Goal: Contribute content: Add original content to the website for others to see

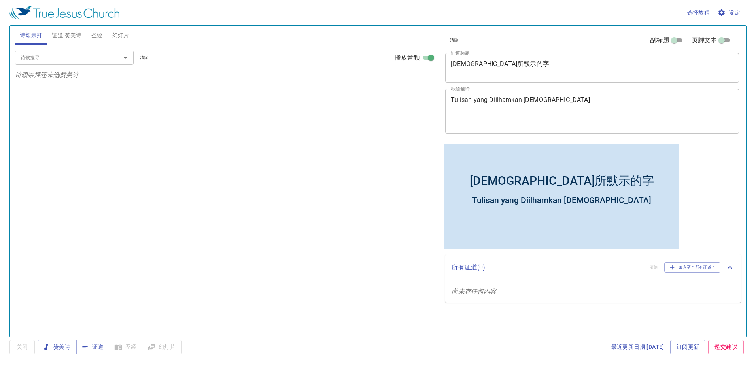
click at [508, 68] on textarea "神所默示的字" at bounding box center [592, 67] width 283 height 15
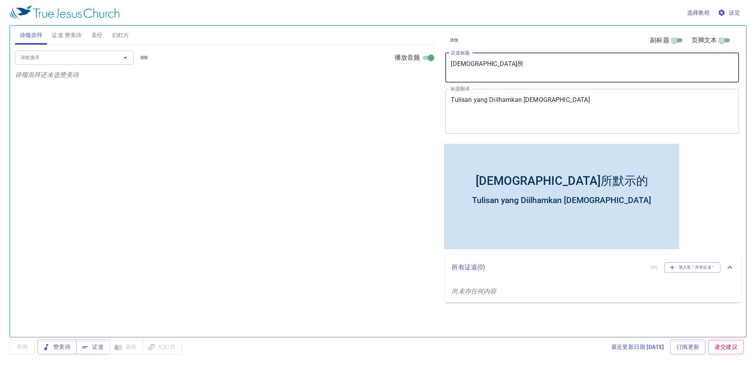
type textarea "神"
click at [555, 125] on textarea "Tulisan yang Diilhamkan Allah" at bounding box center [592, 111] width 283 height 30
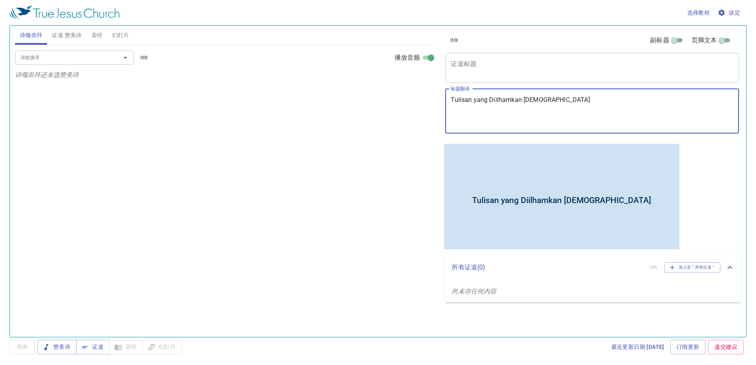
click at [567, 100] on textarea "Tulisan yang Diilhamkan Allah" at bounding box center [592, 111] width 283 height 30
type textarea "T"
click at [556, 119] on textarea "标题翻译" at bounding box center [592, 111] width 283 height 30
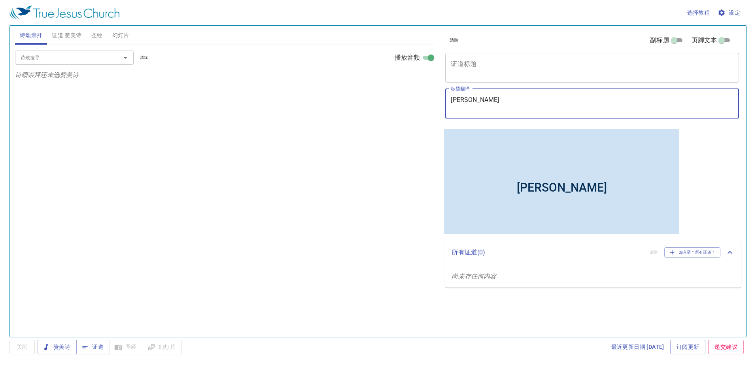
type textarea "[PERSON_NAME]"
click at [97, 32] on span "圣经" at bounding box center [96, 35] width 11 height 10
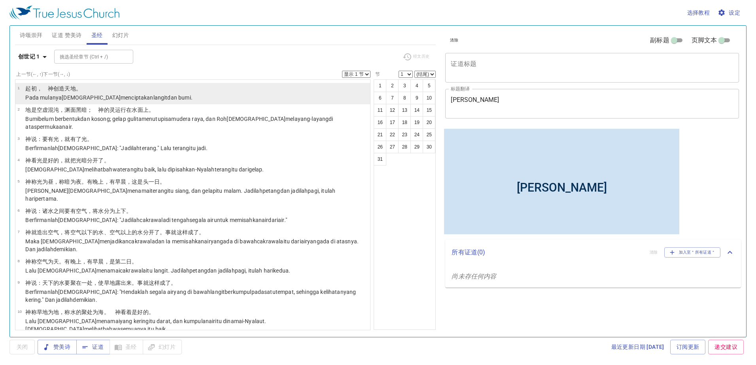
click at [76, 91] on wh776 "。" at bounding box center [79, 88] width 6 height 6
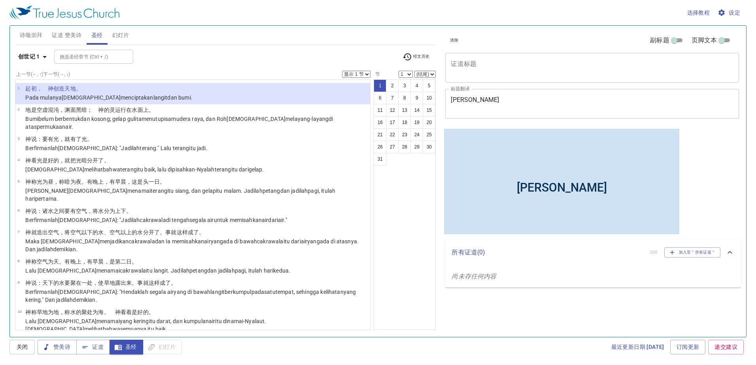
click at [505, 69] on textarea "证道标题" at bounding box center [592, 67] width 283 height 15
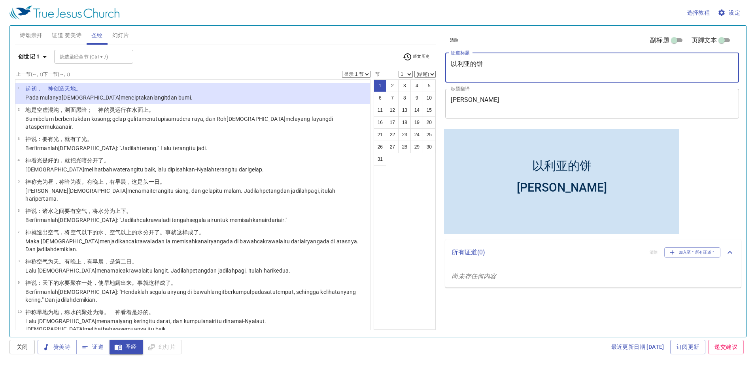
type textarea "以利亚的饼"
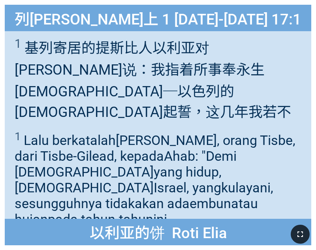
click at [293, 233] on button "button" at bounding box center [300, 234] width 19 height 19
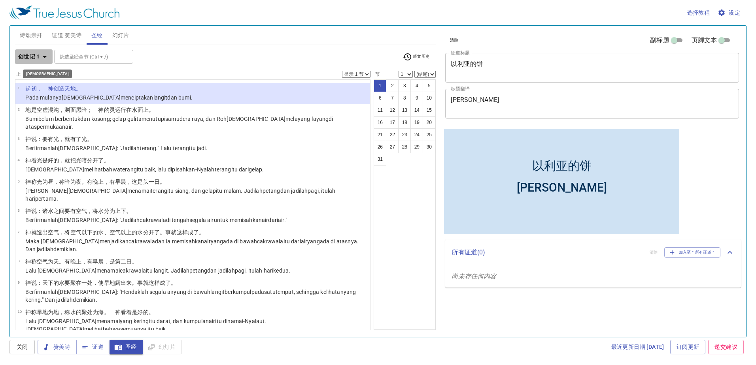
click at [32, 57] on b "创世记 1" at bounding box center [29, 57] width 22 height 10
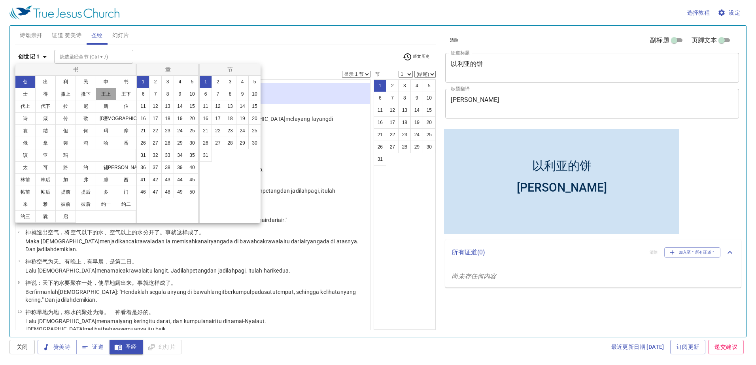
click at [111, 93] on button "王上" at bounding box center [106, 94] width 21 height 13
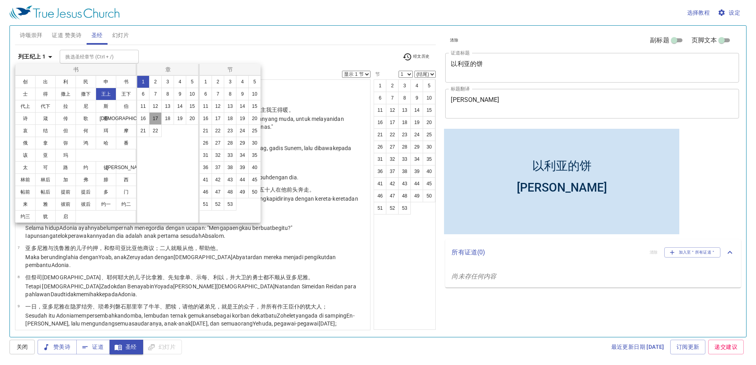
click at [159, 115] on button "17" at bounding box center [155, 118] width 13 height 13
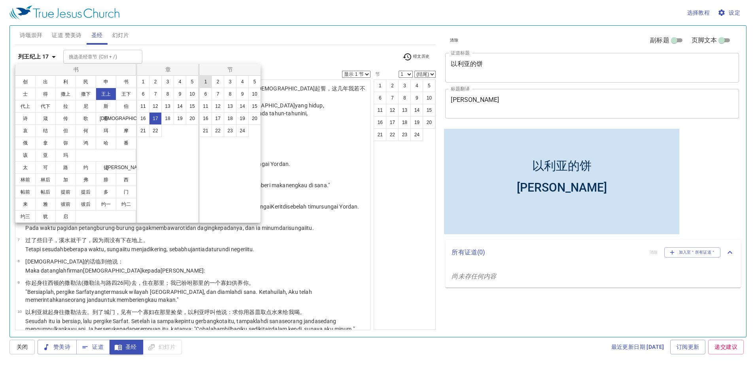
click at [208, 81] on button "1" at bounding box center [205, 82] width 13 height 13
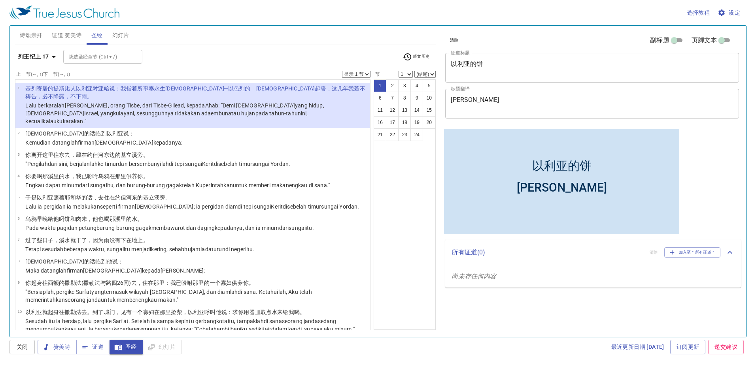
click at [53, 57] on icon "button" at bounding box center [53, 56] width 9 height 9
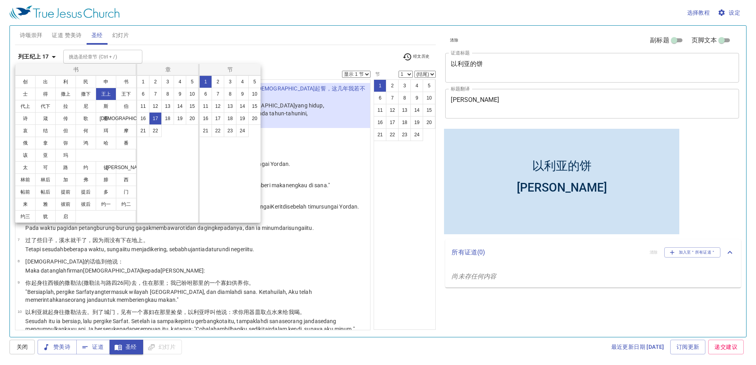
click at [236, 47] on div at bounding box center [378, 182] width 756 height 365
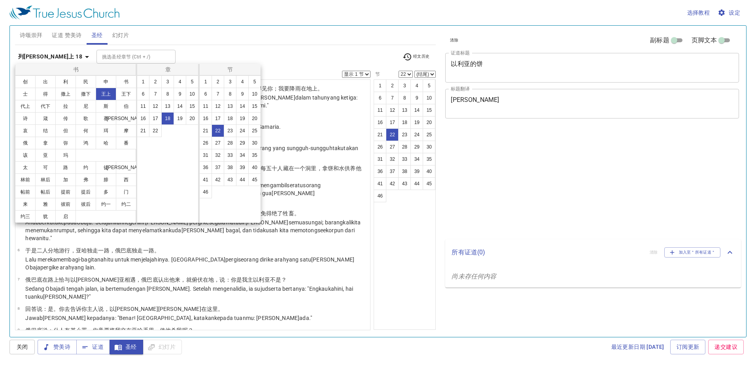
select select "22"
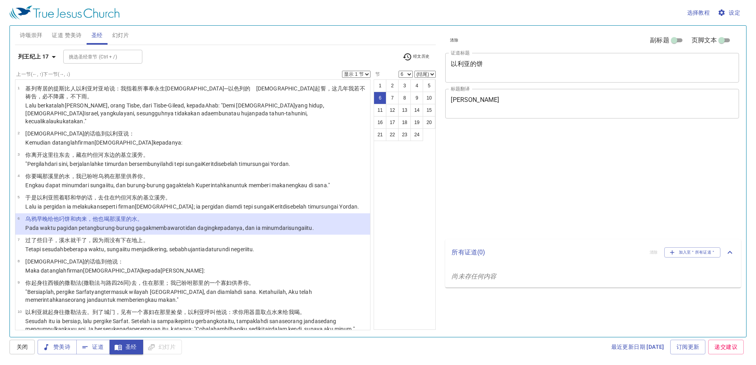
select select "6"
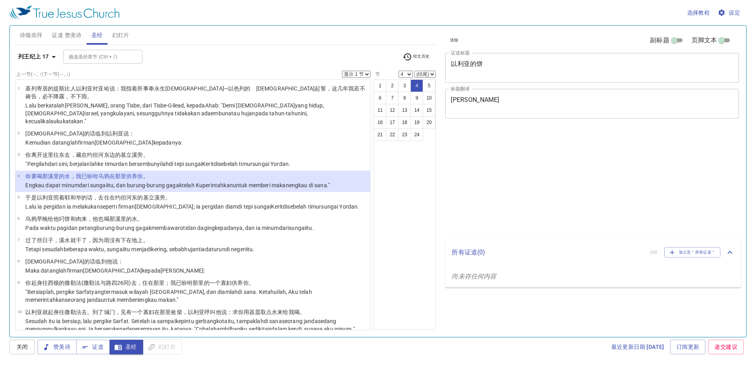
select select "4"
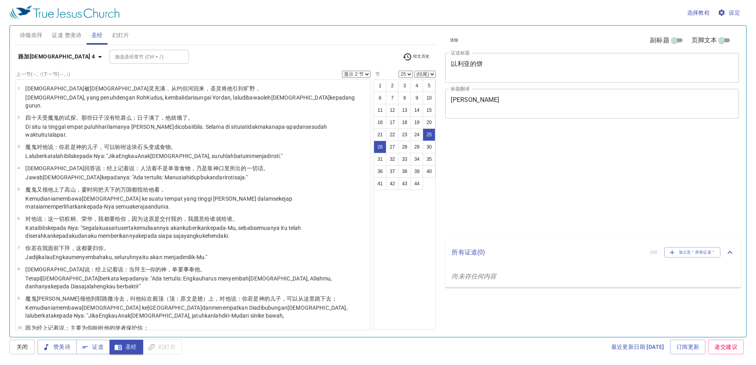
select select "2"
select select "25"
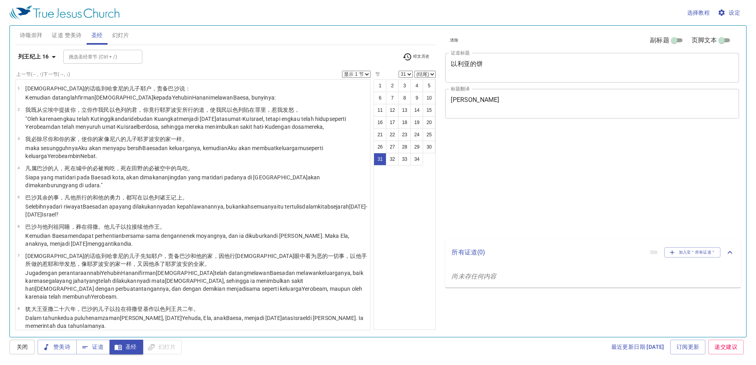
select select "31"
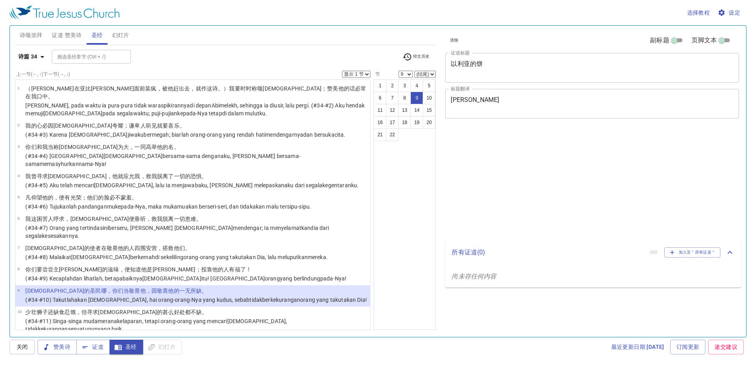
select select "9"
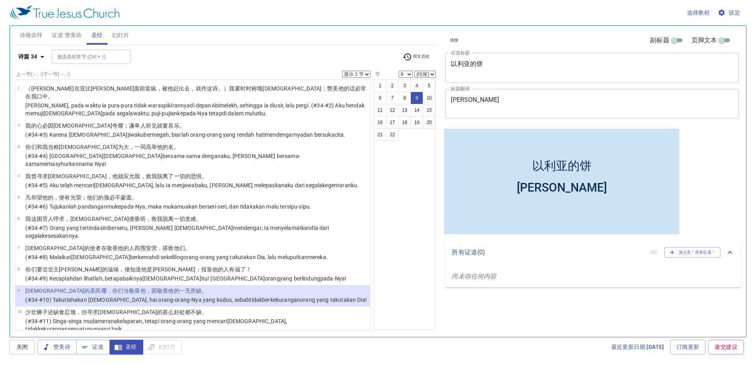
scroll to position [132, 0]
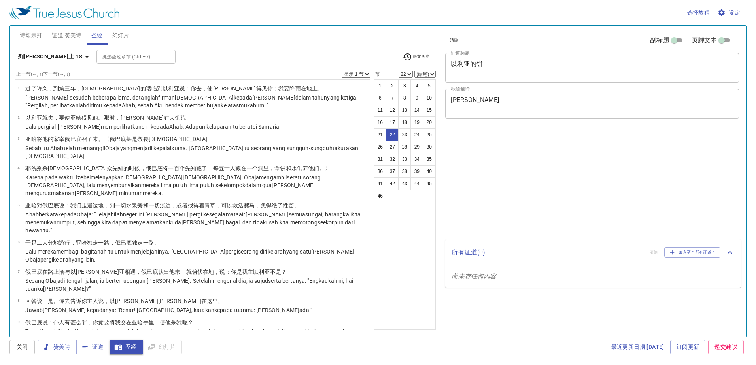
select select "22"
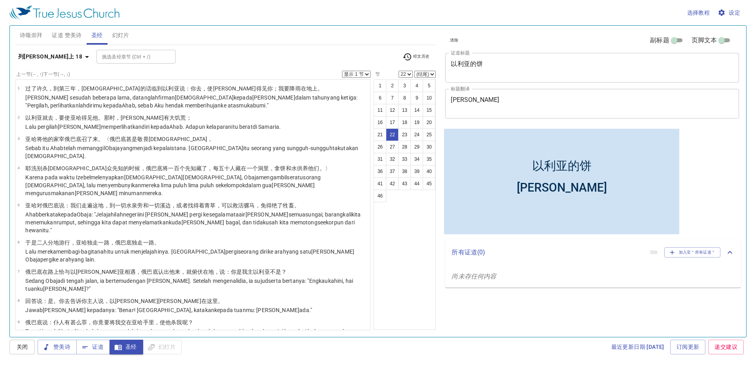
scroll to position [515, 0]
